Goal: Information Seeking & Learning: Learn about a topic

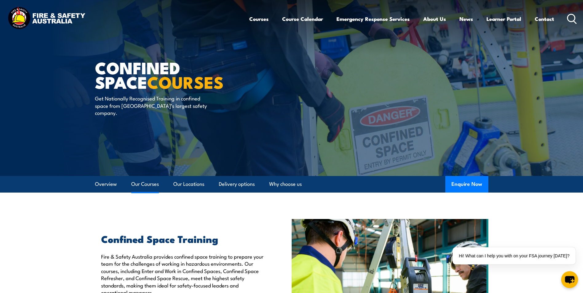
click at [145, 186] on link "Our Courses" at bounding box center [145, 184] width 28 height 16
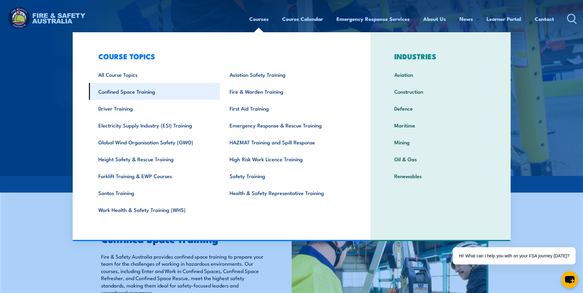
click at [129, 92] on link "Confined Space Training" at bounding box center [154, 91] width 131 height 17
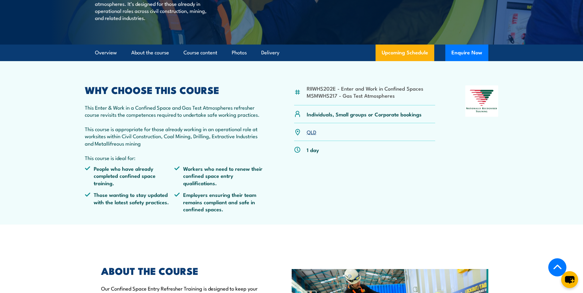
scroll to position [154, 0]
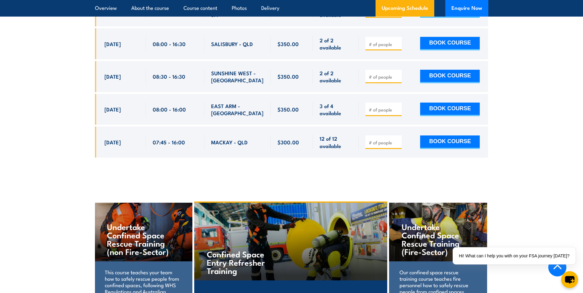
scroll to position [2183, 0]
